Goal: Information Seeking & Learning: Find specific fact

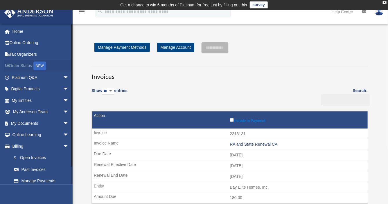
click at [24, 66] on link "Order Status NEW" at bounding box center [41, 66] width 74 height 12
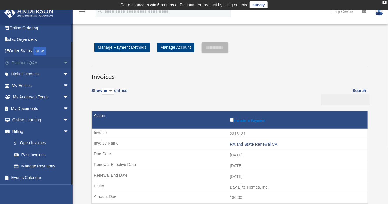
click at [51, 63] on link "Platinum Q&A arrow_drop_down" at bounding box center [41, 63] width 74 height 12
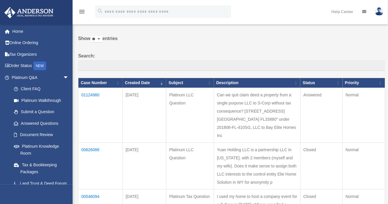
scroll to position [51, 0]
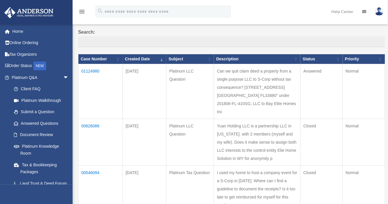
click at [249, 104] on td "Can we quit claim deed a property from a single purpose LLC to S-Corp without t…" at bounding box center [257, 91] width 87 height 55
click at [185, 98] on td "Platinum LLC Question" at bounding box center [190, 91] width 48 height 55
click at [90, 69] on td "01124980" at bounding box center [100, 91] width 44 height 55
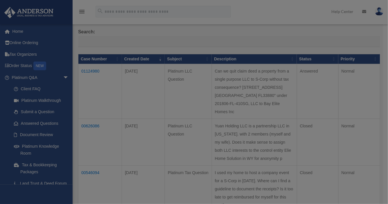
click at [90, 69] on div at bounding box center [194, 102] width 388 height 204
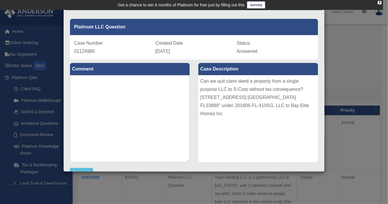
scroll to position [19, 0]
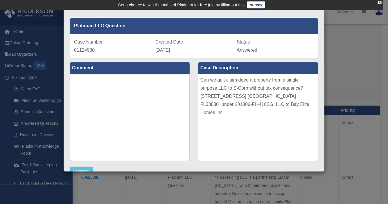
click at [203, 80] on div "Can we quit claim deed a property from a single purpose LLC to S-Corp without t…" at bounding box center [258, 117] width 120 height 87
click at [214, 126] on div "Can we quit claim deed a property from a single purpose LLC to S-Corp without t…" at bounding box center [258, 117] width 120 height 87
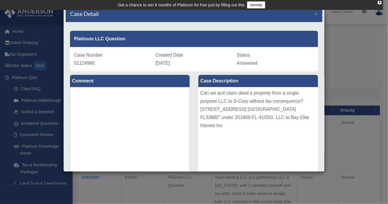
scroll to position [0, 0]
